Goal: Task Accomplishment & Management: Complete application form

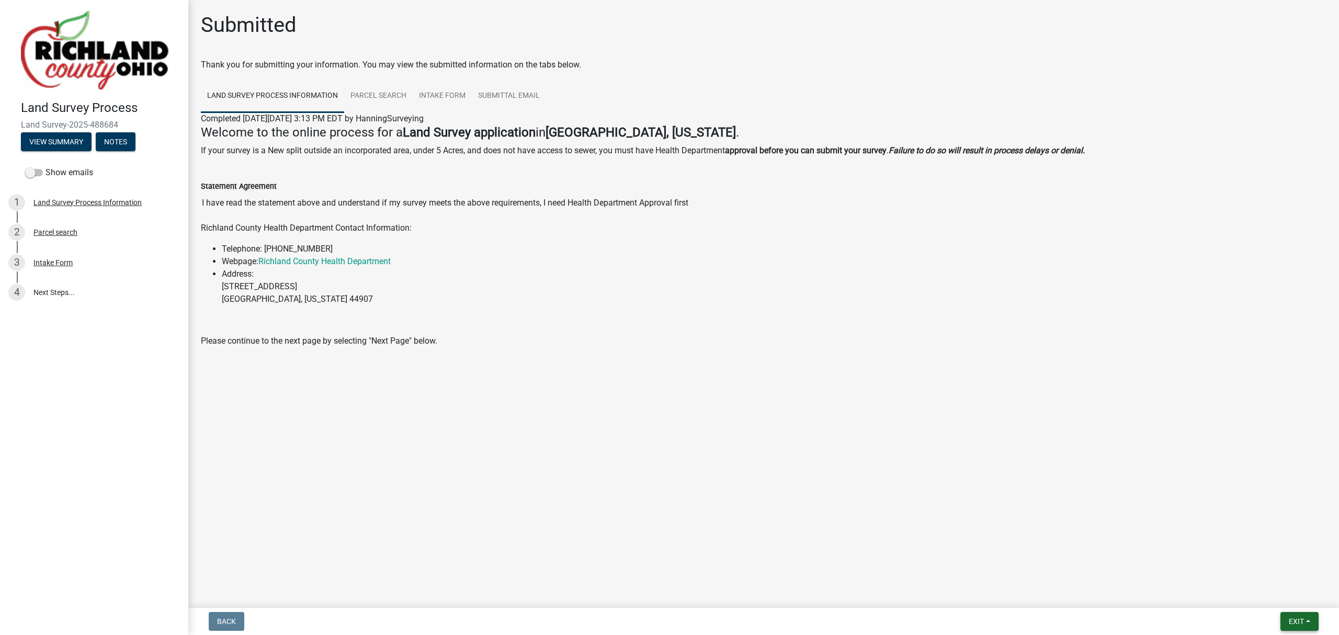
click at [1287, 615] on button "Exit" at bounding box center [1299, 621] width 38 height 19
click at [1283, 568] on button "Save" at bounding box center [1276, 569] width 84 height 25
click at [1291, 620] on span "Exit" at bounding box center [1295, 621] width 15 height 8
click at [1283, 599] on button "Save & Exit" at bounding box center [1276, 594] width 84 height 25
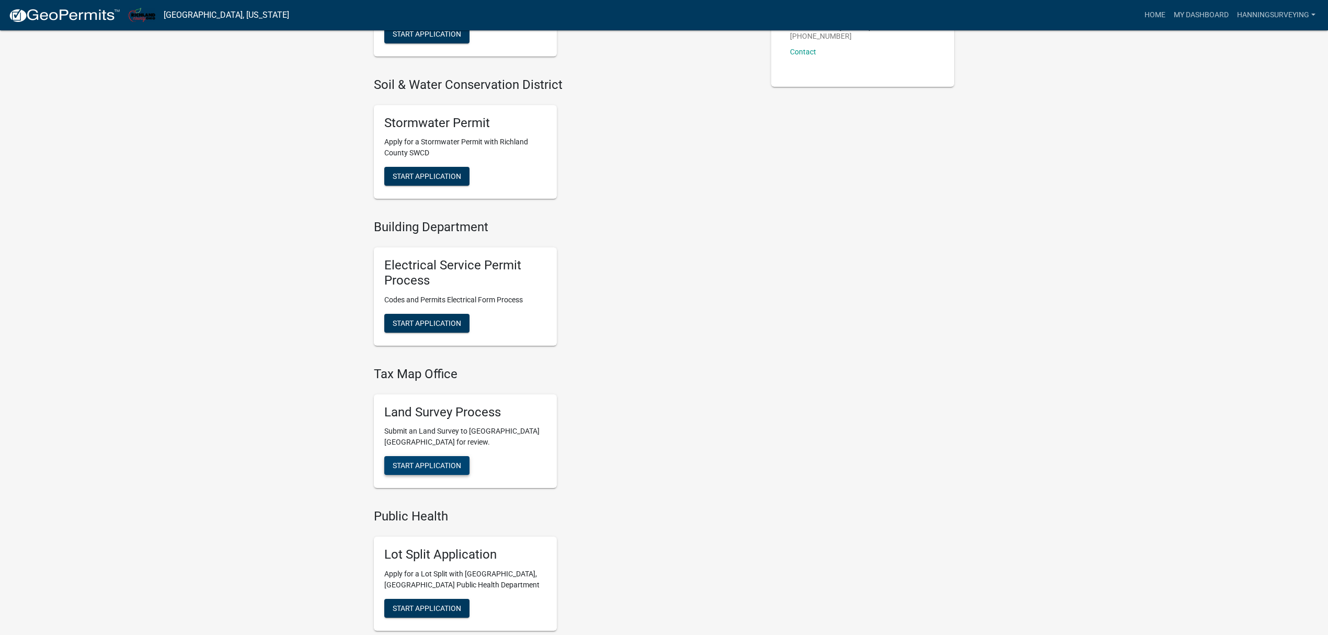
scroll to position [348, 0]
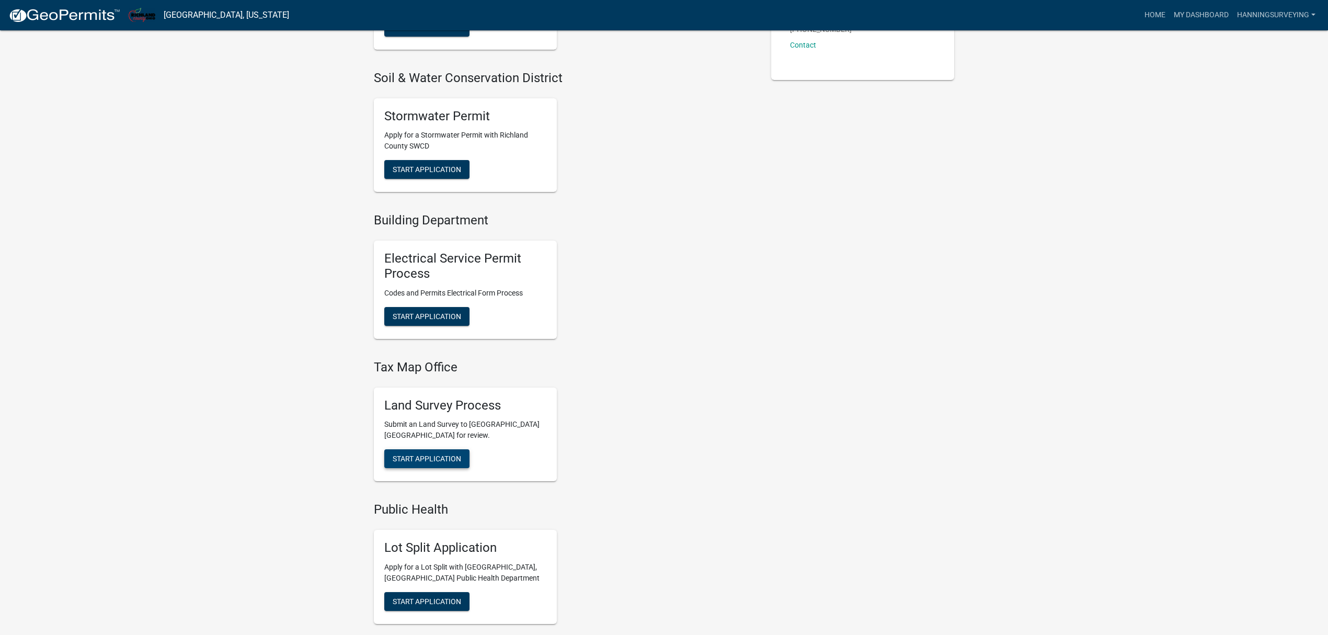
click at [437, 459] on span "Start Application" at bounding box center [427, 458] width 68 height 8
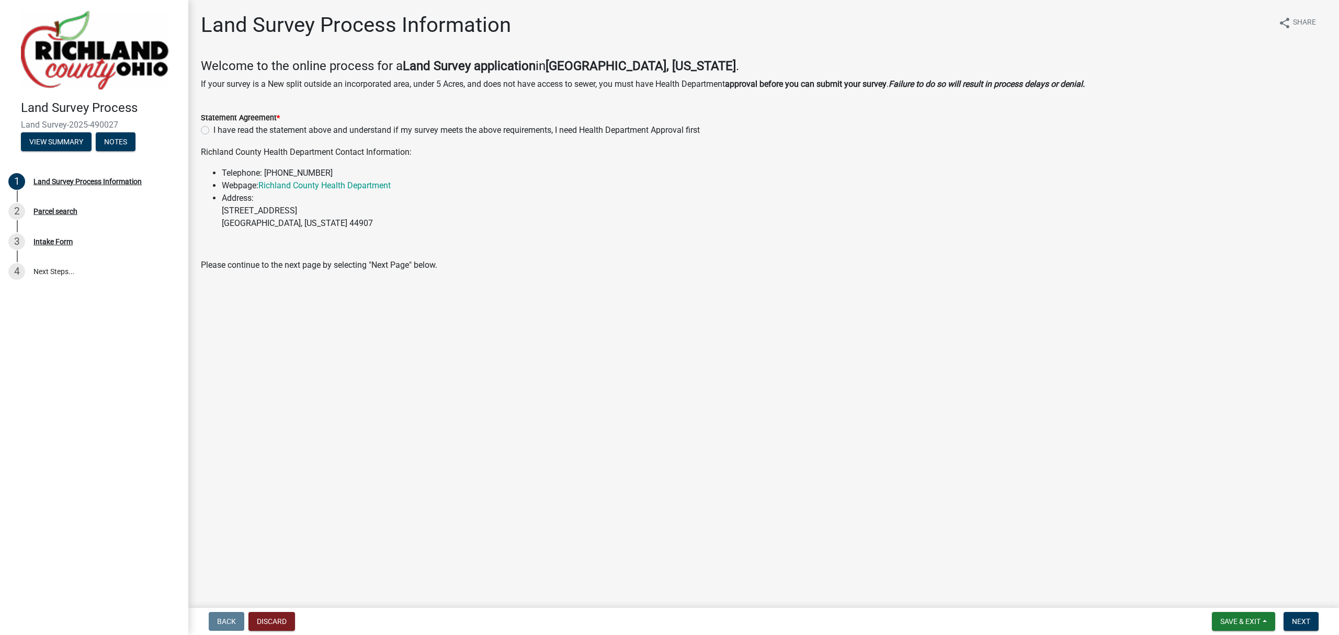
click at [203, 124] on div "I have read the statement above and understand if my survey meets the above req…" at bounding box center [763, 130] width 1125 height 13
click at [213, 132] on label "I have read the statement above and understand if my survey meets the above req…" at bounding box center [456, 130] width 486 height 13
click at [213, 131] on input "I have read the statement above and understand if my survey meets the above req…" at bounding box center [216, 127] width 7 height 7
radio input "true"
click at [1294, 617] on span "Next" at bounding box center [1300, 621] width 18 height 8
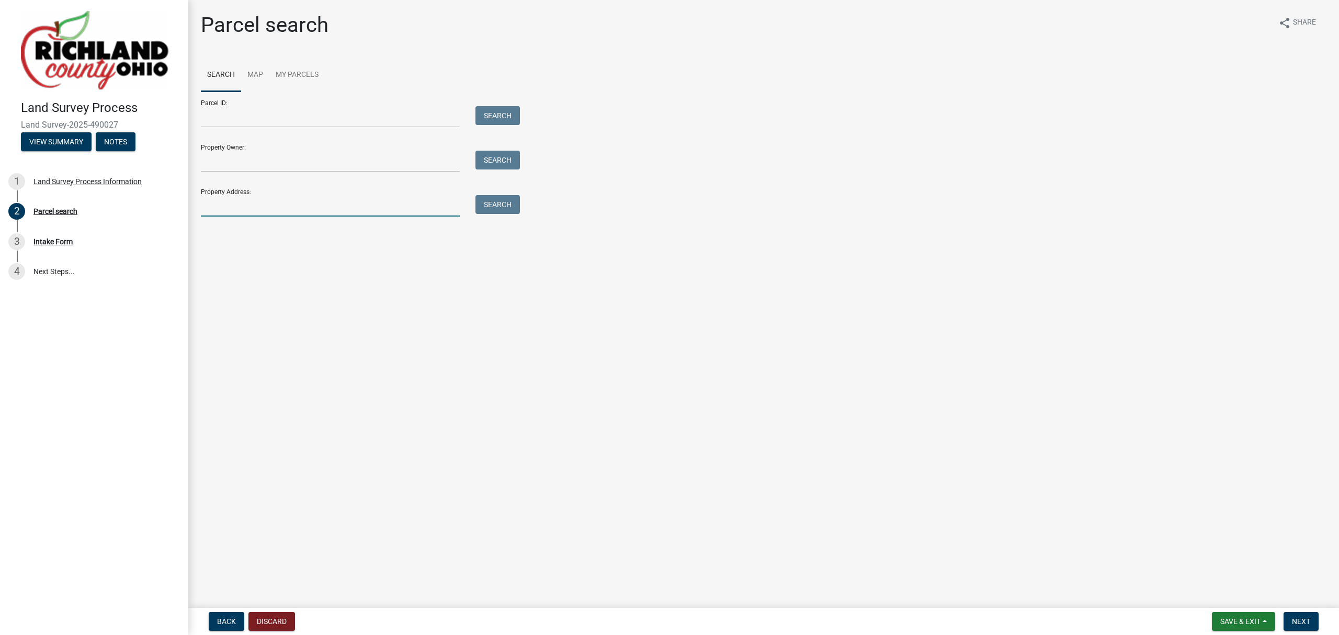
click at [242, 208] on input "Property Address:" at bounding box center [330, 205] width 259 height 21
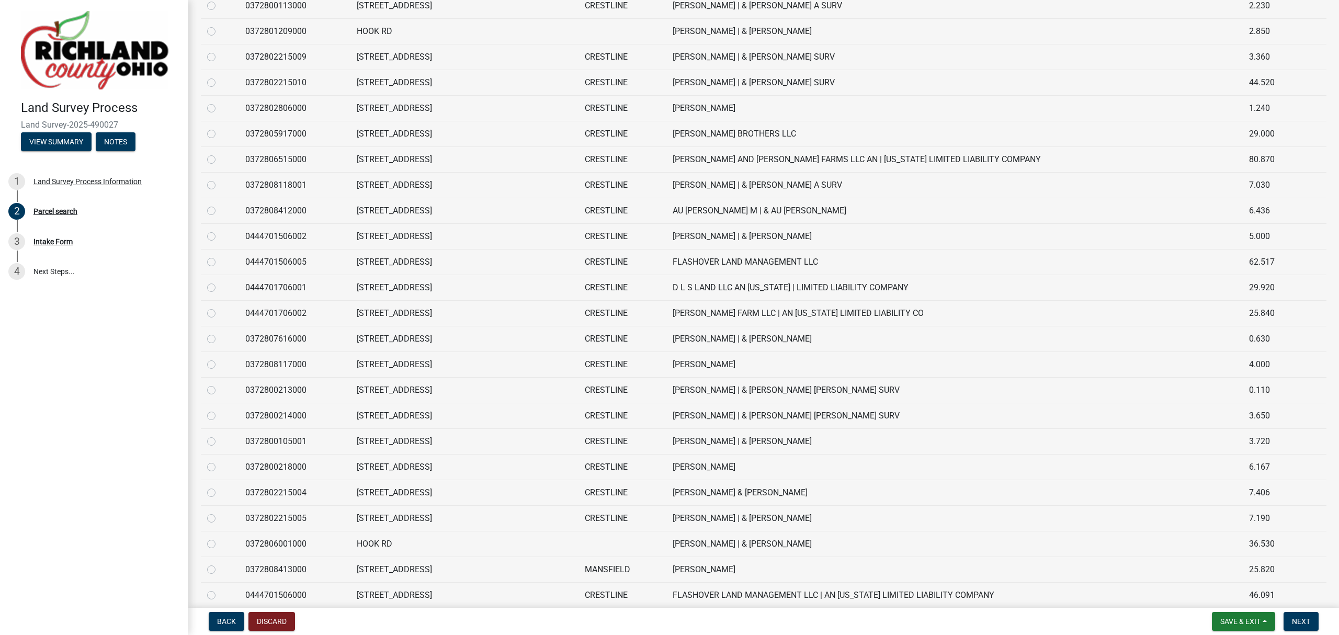
scroll to position [1324, 0]
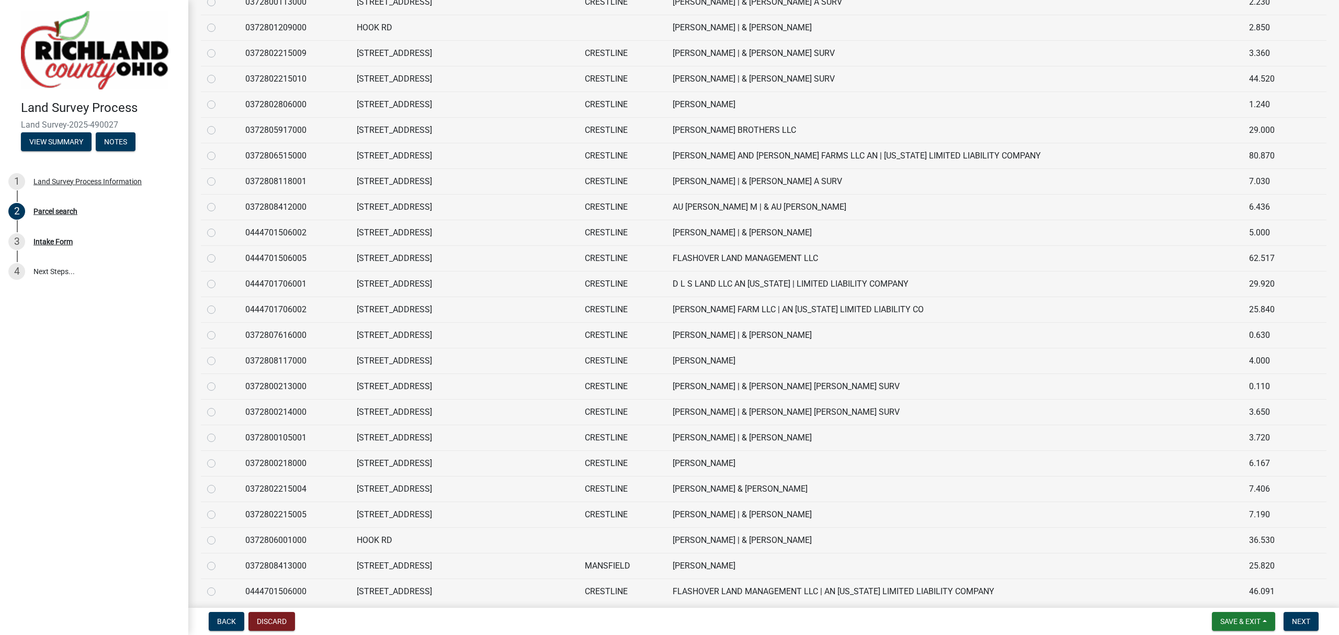
type input "hook"
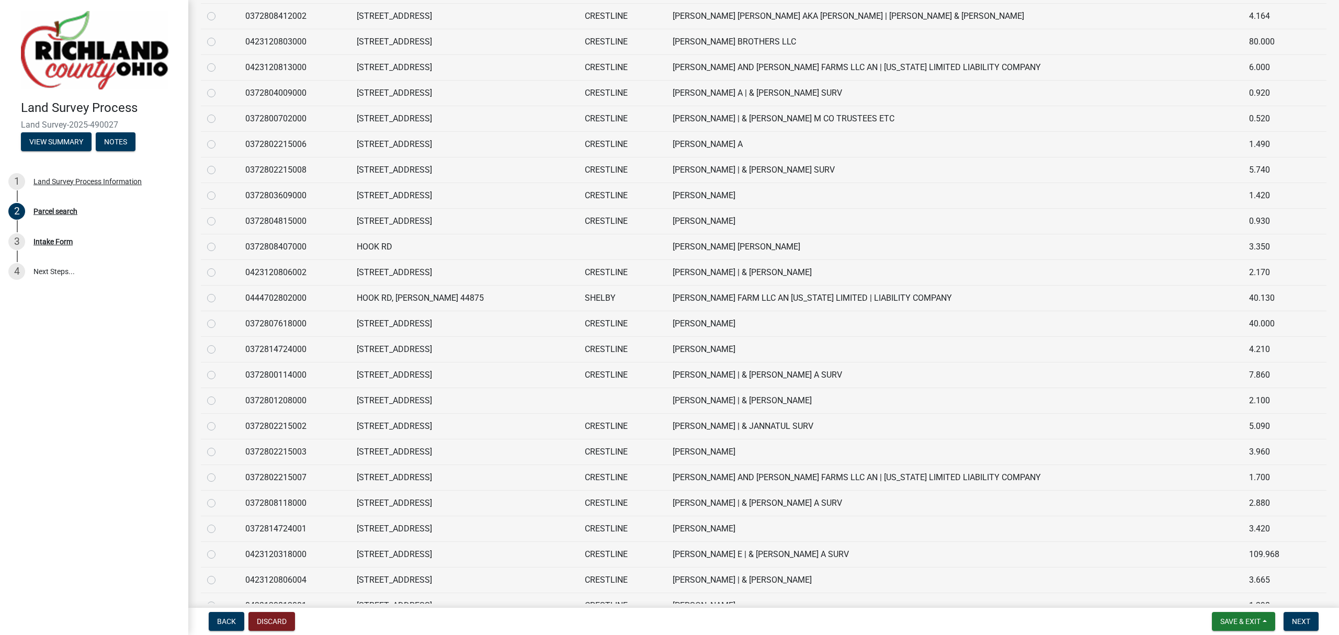
scroll to position [980, 0]
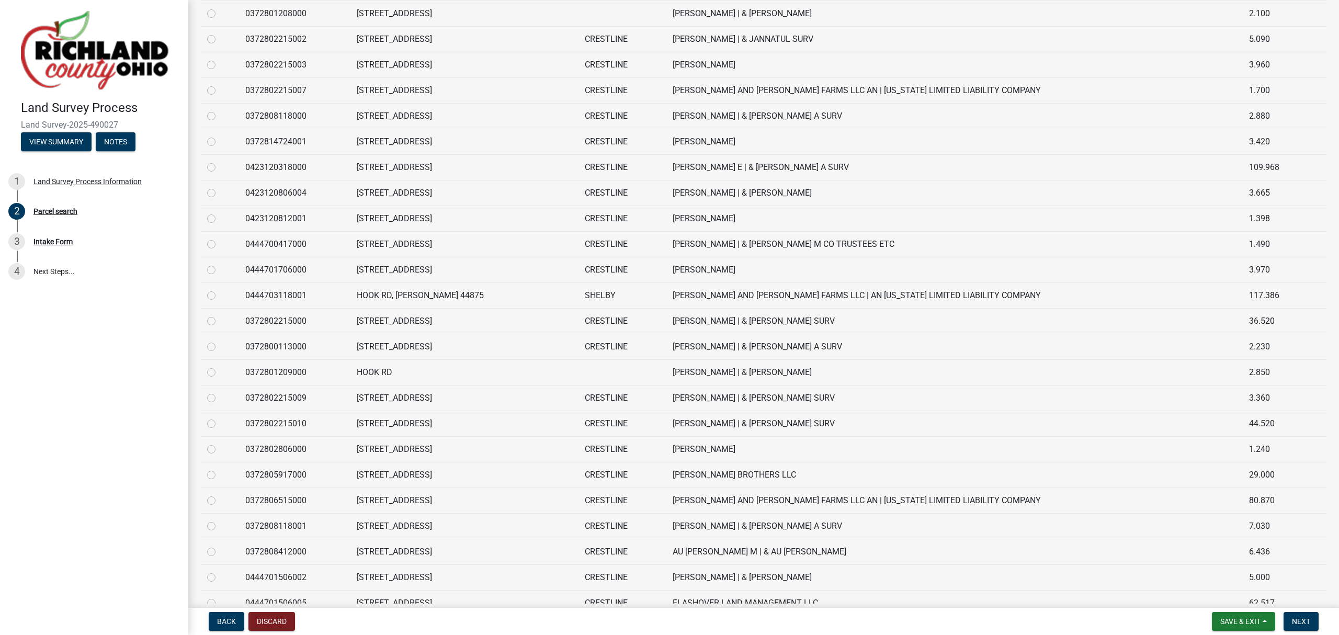
click at [220, 289] on label at bounding box center [220, 289] width 0 height 0
click at [220, 296] on input "radio" at bounding box center [223, 292] width 7 height 7
radio input "true"
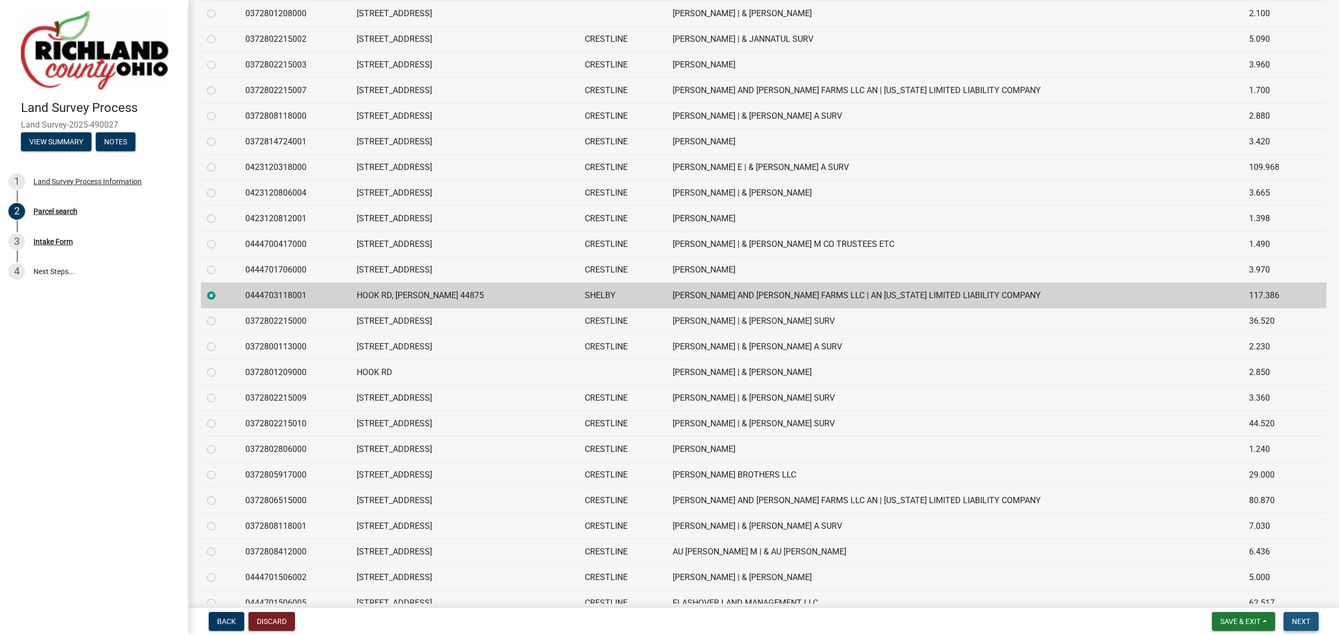
click at [1293, 617] on span "Next" at bounding box center [1300, 621] width 18 height 8
click at [1295, 620] on span "Next" at bounding box center [1300, 621] width 18 height 8
click at [563, 308] on td "HOOK RD, [PERSON_NAME] 44875" at bounding box center [464, 295] width 228 height 26
click at [256, 301] on td "0444703118001" at bounding box center [294, 295] width 111 height 26
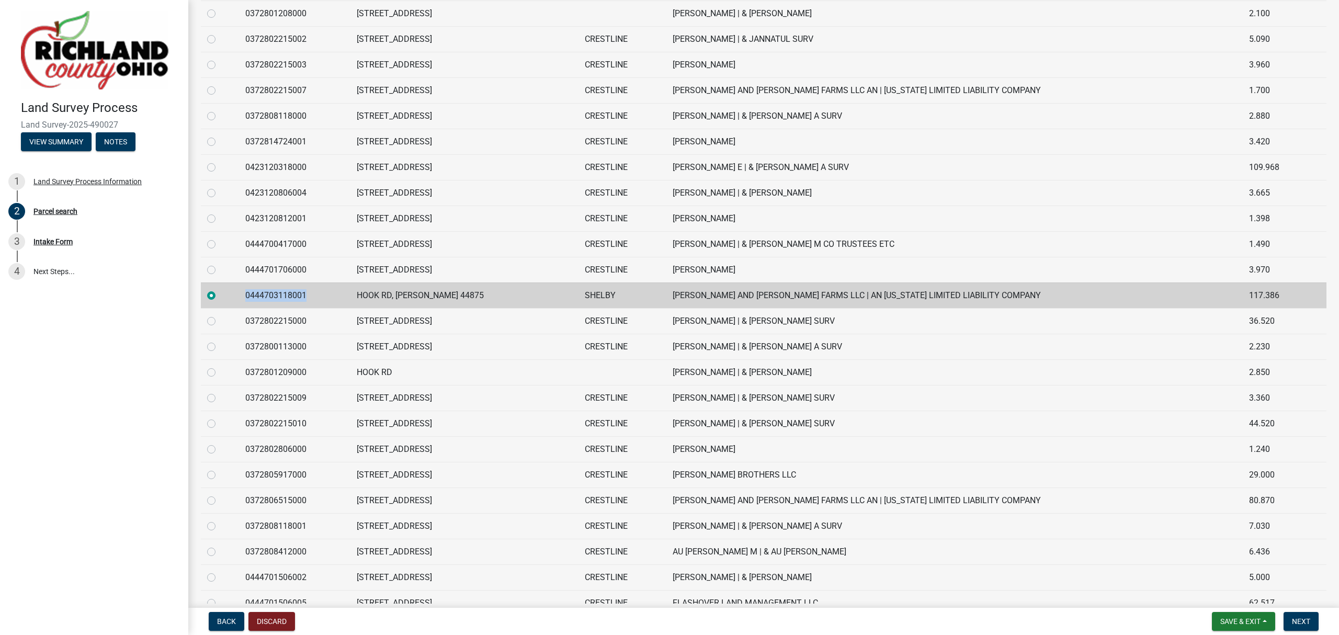
click at [256, 301] on td "0444703118001" at bounding box center [294, 295] width 111 height 26
copy td "0444703118001"
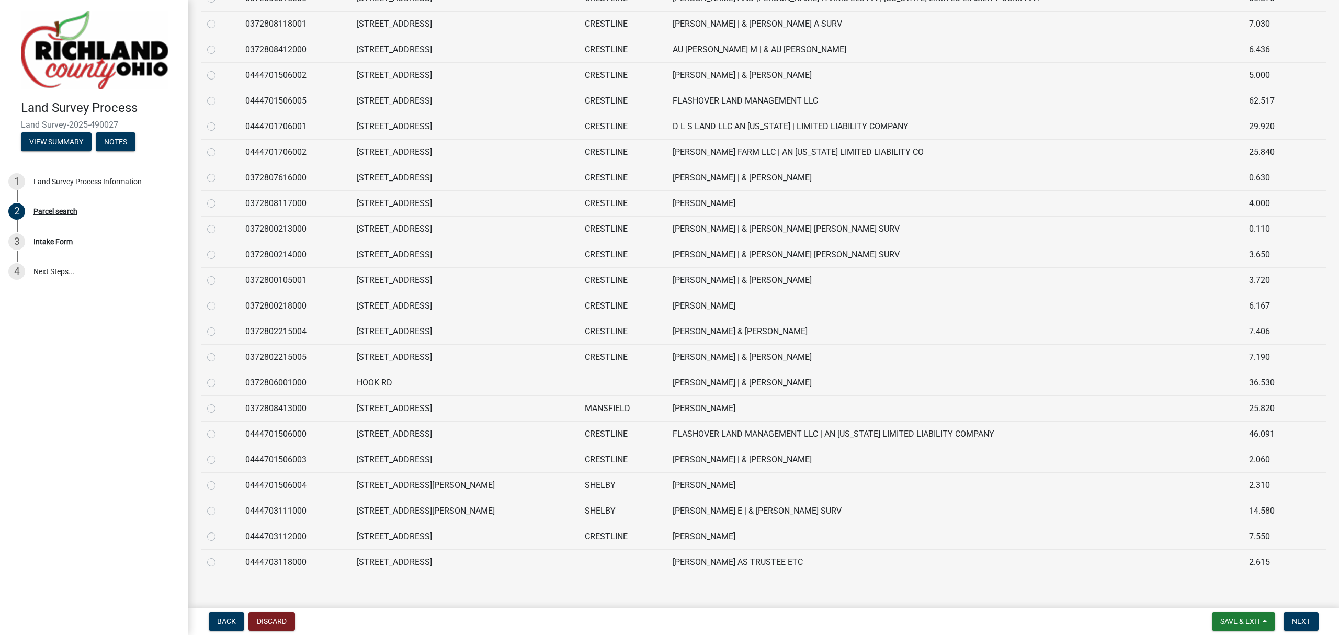
scroll to position [1526, 0]
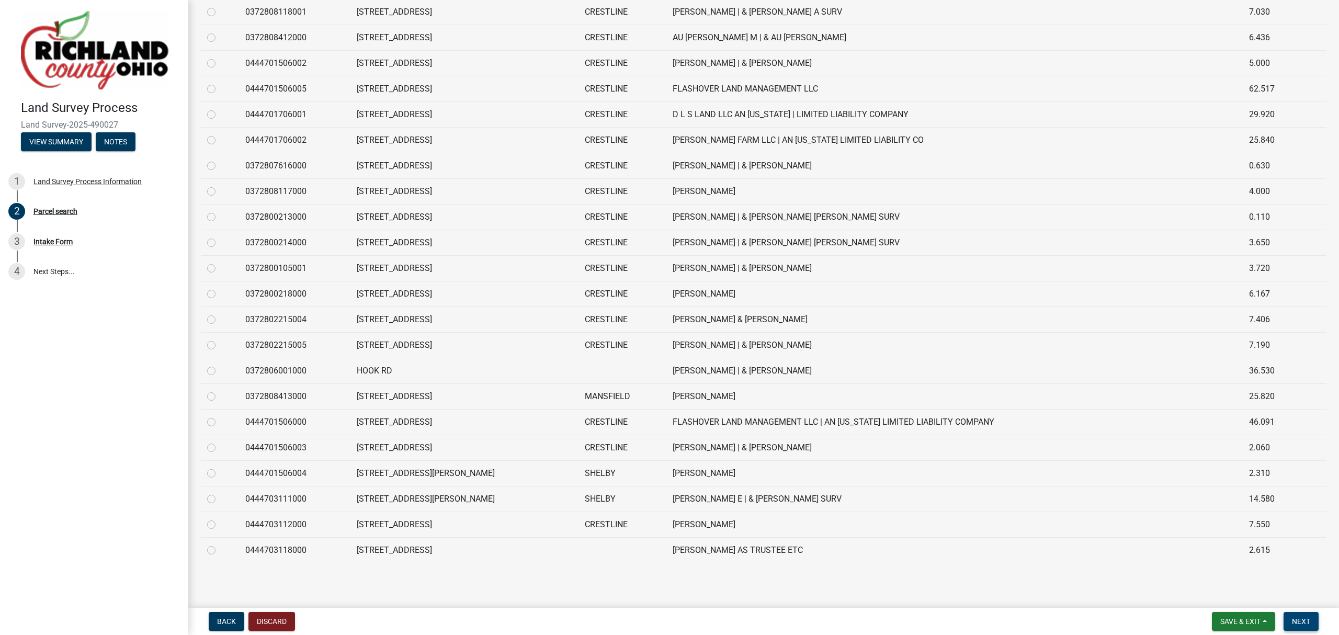
click at [1296, 614] on button "Next" at bounding box center [1300, 621] width 35 height 19
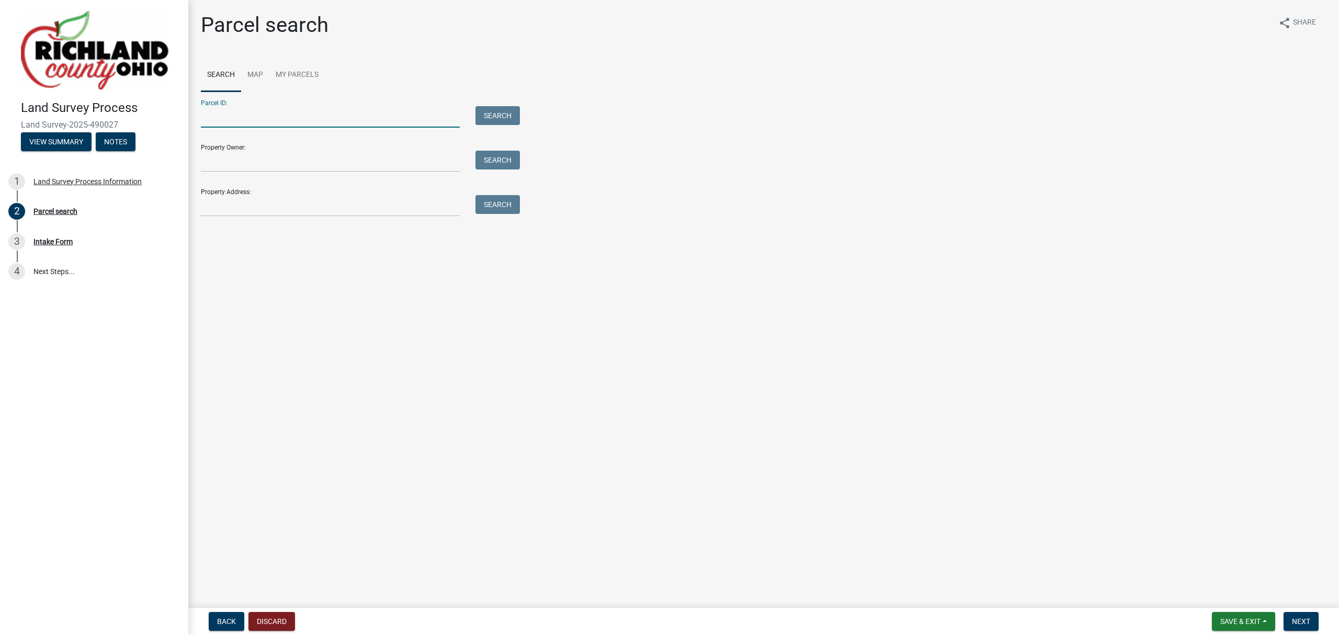
click at [253, 117] on input "Parcel ID:" at bounding box center [330, 116] width 259 height 21
paste input "0444703118001"
type input "0444703118001"
click at [485, 114] on button "Search" at bounding box center [497, 115] width 44 height 19
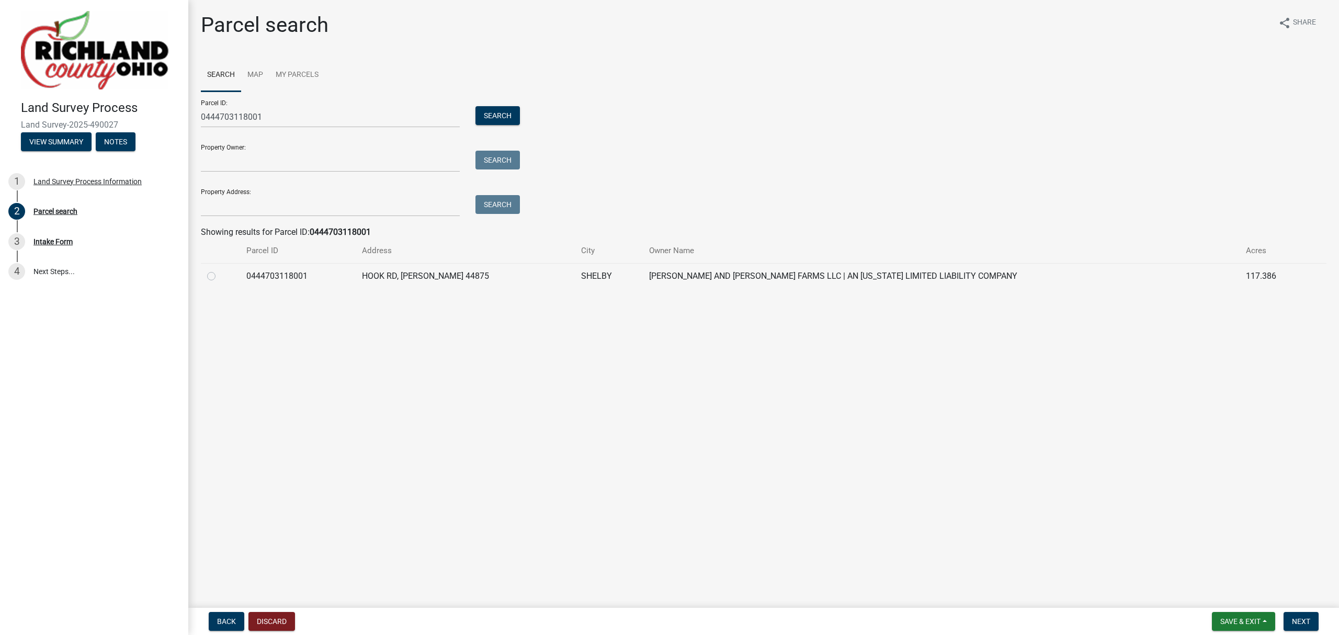
click at [220, 270] on label at bounding box center [220, 270] width 0 height 0
click at [220, 277] on input "radio" at bounding box center [223, 273] width 7 height 7
radio input "true"
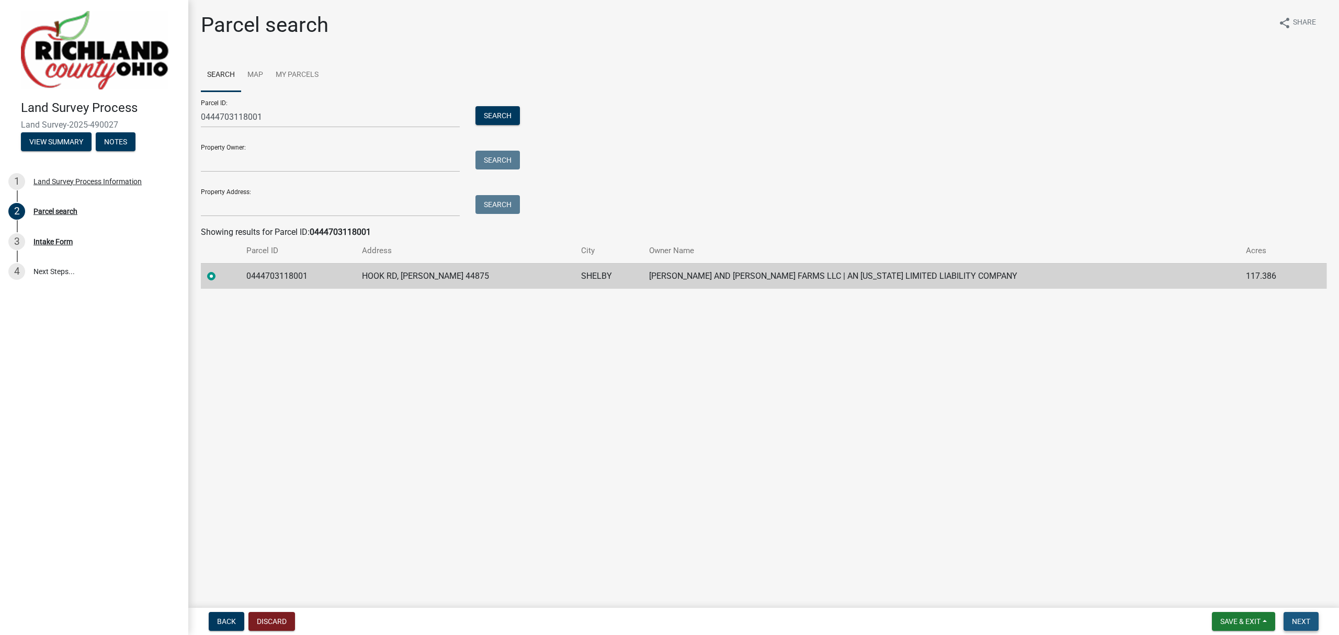
click at [1312, 617] on button "Next" at bounding box center [1300, 621] width 35 height 19
drag, startPoint x: 591, startPoint y: 396, endPoint x: 914, endPoint y: 367, distance: 324.9
click at [592, 396] on main "Parcel search share Share Search Map My Parcels Parcel ID: 0444703118001 Search…" at bounding box center [763, 301] width 1150 height 603
click at [1298, 621] on span "Next" at bounding box center [1300, 621] width 18 height 8
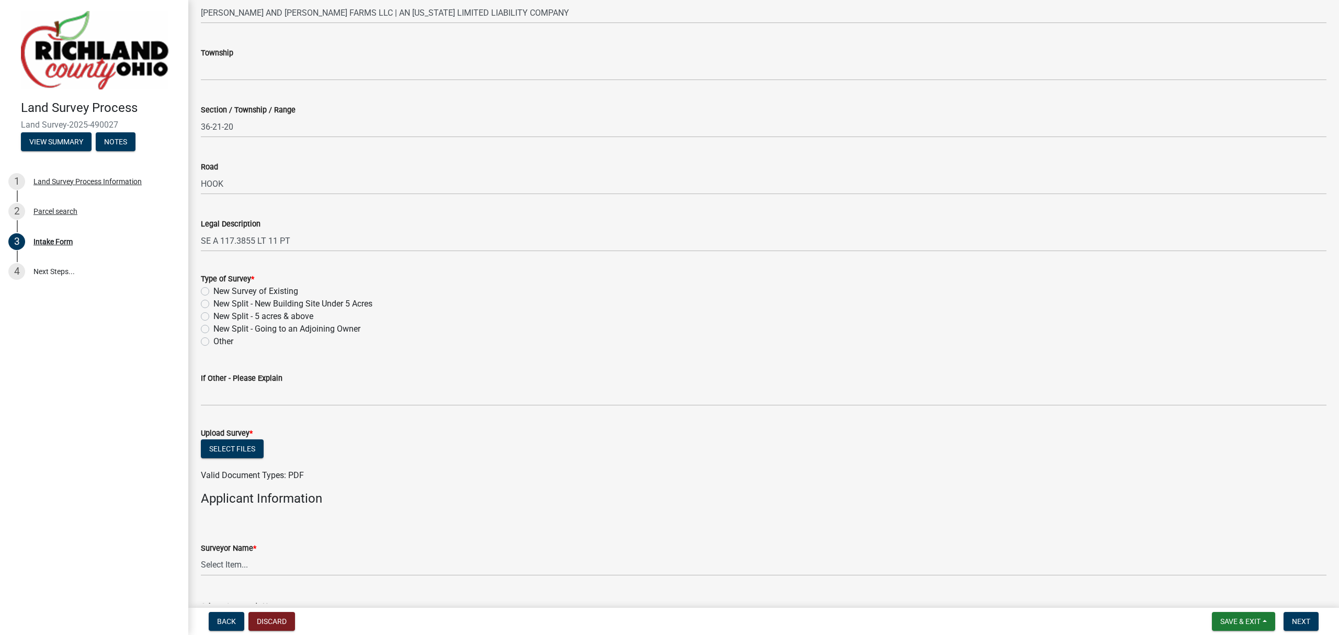
scroll to position [279, 0]
click at [213, 304] on label "New Split - New Building Site Under 5 Acres" at bounding box center [292, 303] width 159 height 13
click at [213, 304] on input "New Split - New Building Site Under 5 Acres" at bounding box center [216, 300] width 7 height 7
radio input "true"
click at [241, 452] on button "Select files" at bounding box center [232, 448] width 63 height 19
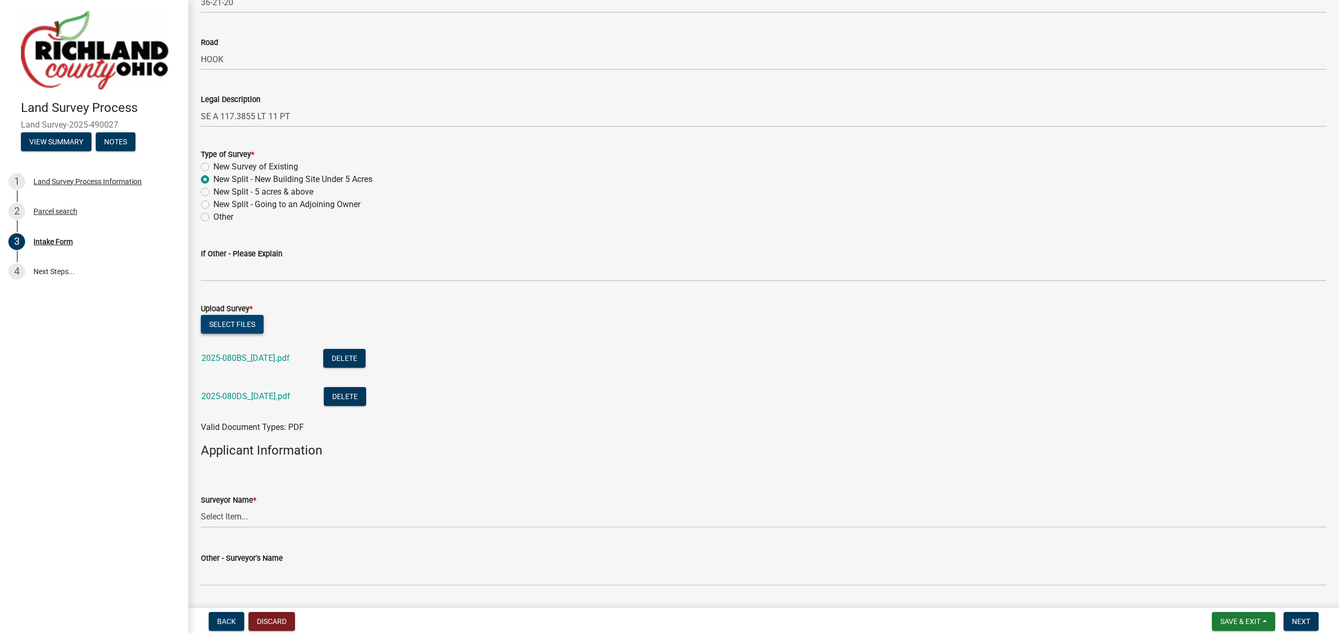
scroll to position [418, 0]
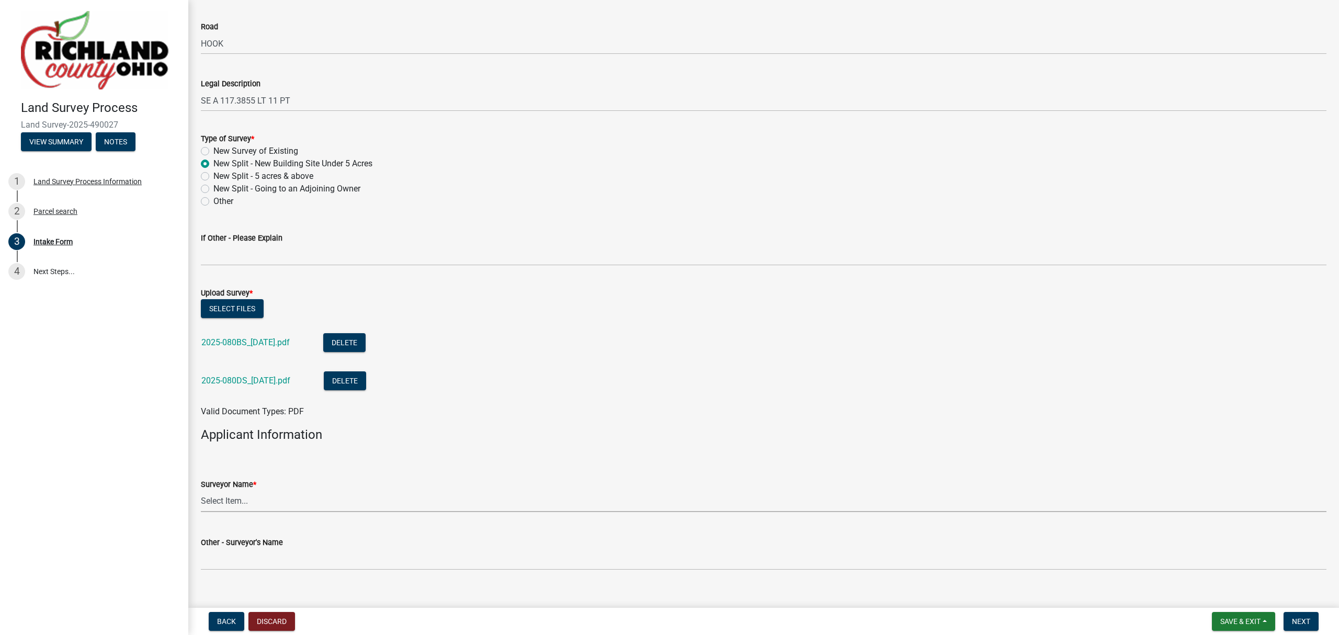
click at [284, 499] on select "Select Item... Craig, Chad Hanning, Matt Laughery, Jason Lingenfelter, Jason Mi…" at bounding box center [763, 500] width 1125 height 21
click at [201, 490] on select "Select Item... Craig, Chad Hanning, Matt Laughery, Jason Lingenfelter, Jason Mi…" at bounding box center [763, 500] width 1125 height 21
select select "7b47133c-cc1d-4ae1-826f-23734389caf2"
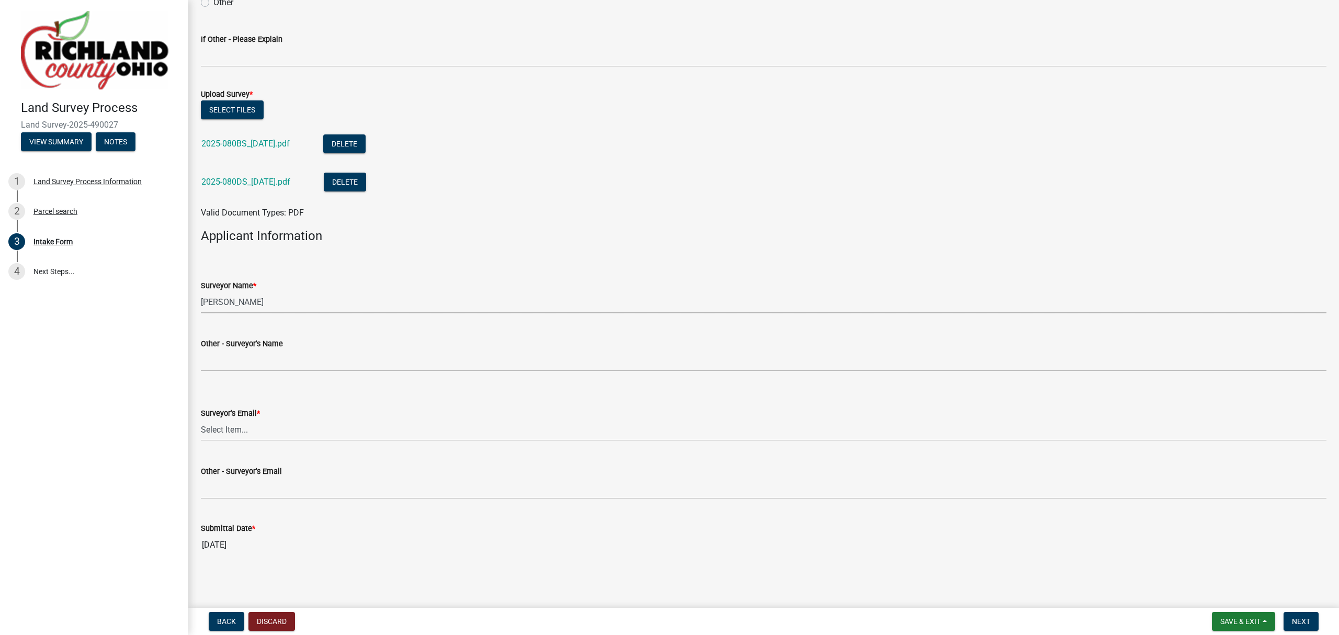
scroll to position [618, 0]
click at [275, 305] on select "Select Item... Craig, Chad Hanning, Matt Laughery, Jason Lingenfelter, Jason Mi…" at bounding box center [763, 301] width 1125 height 21
click at [302, 270] on form "Surveyor Name * Select Item... Craig, Chad Hanning, Matt Laughery, Jason Lingen…" at bounding box center [763, 289] width 1125 height 47
click at [270, 433] on select "Select Item... seilerandcraig@seilerandcraig.com hanningsurveying@gmail.com lau…" at bounding box center [763, 429] width 1125 height 21
click at [201, 419] on select "Select Item... seilerandcraig@seilerandcraig.com hanningsurveying@gmail.com lau…" at bounding box center [763, 429] width 1125 height 21
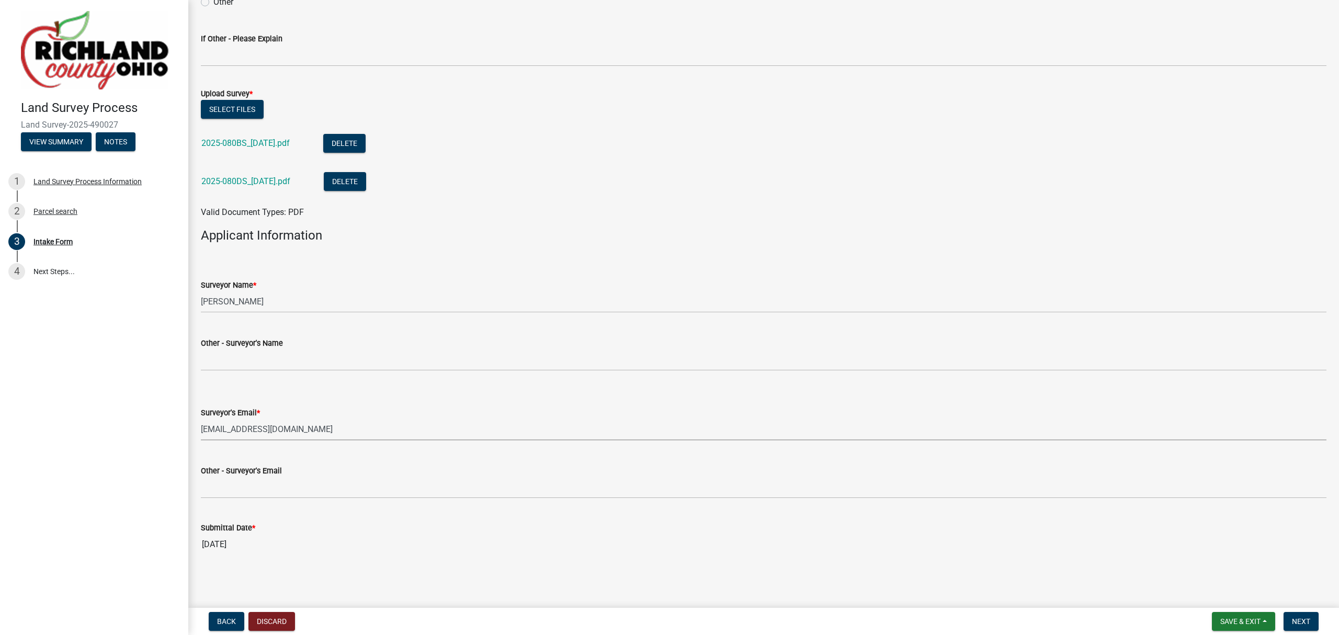
select select "f2d55033-5569-4fff-92a2-440fd2ab0b2e"
click at [1299, 615] on button "Next" at bounding box center [1300, 621] width 35 height 19
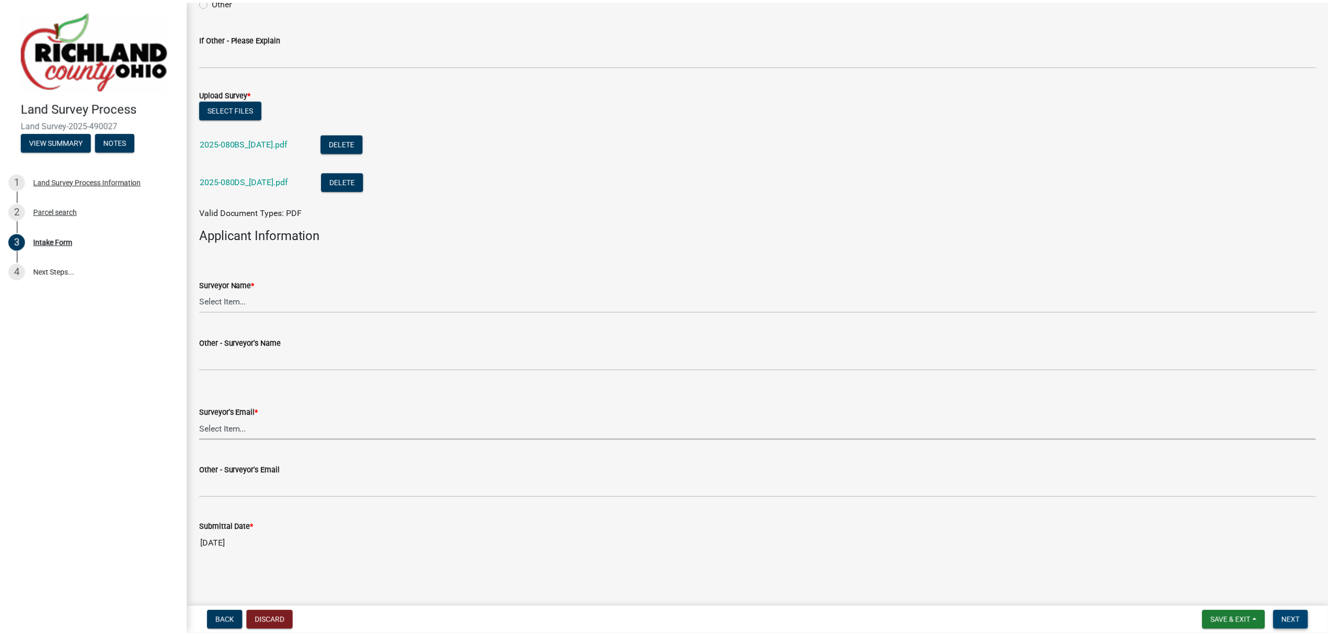
scroll to position [0, 0]
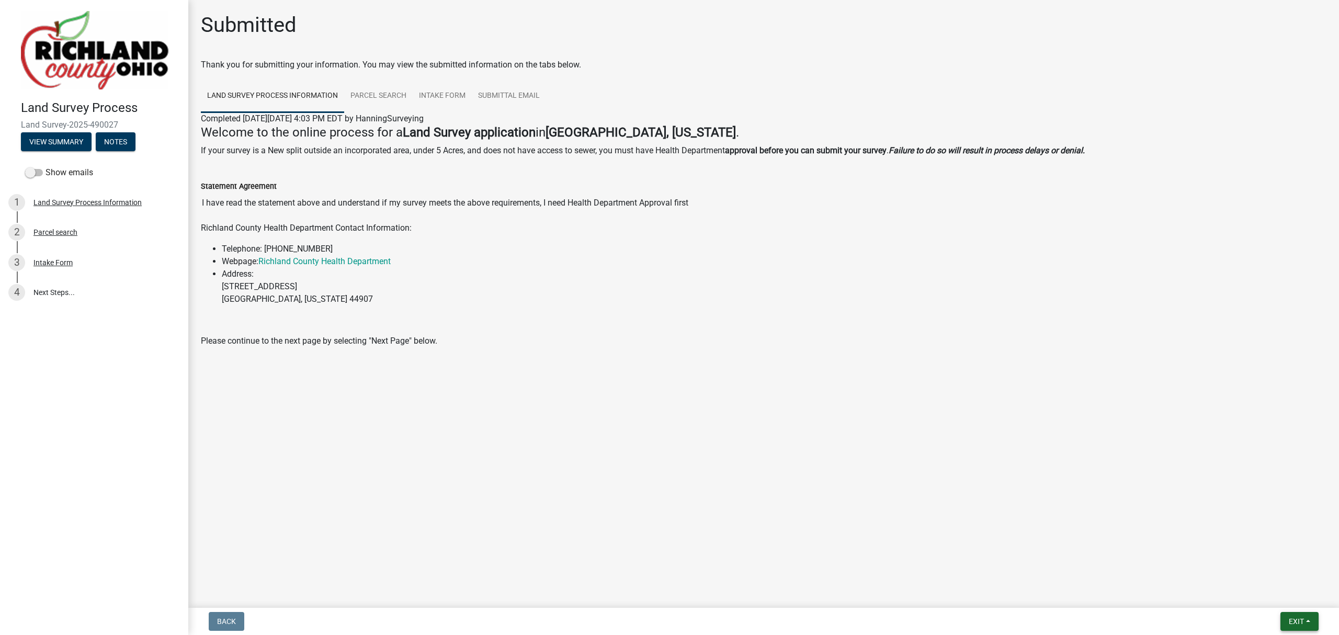
click at [1305, 628] on button "Exit" at bounding box center [1299, 621] width 38 height 19
click at [1293, 603] on button "Save & Exit" at bounding box center [1276, 594] width 84 height 25
